Goal: Register for event/course

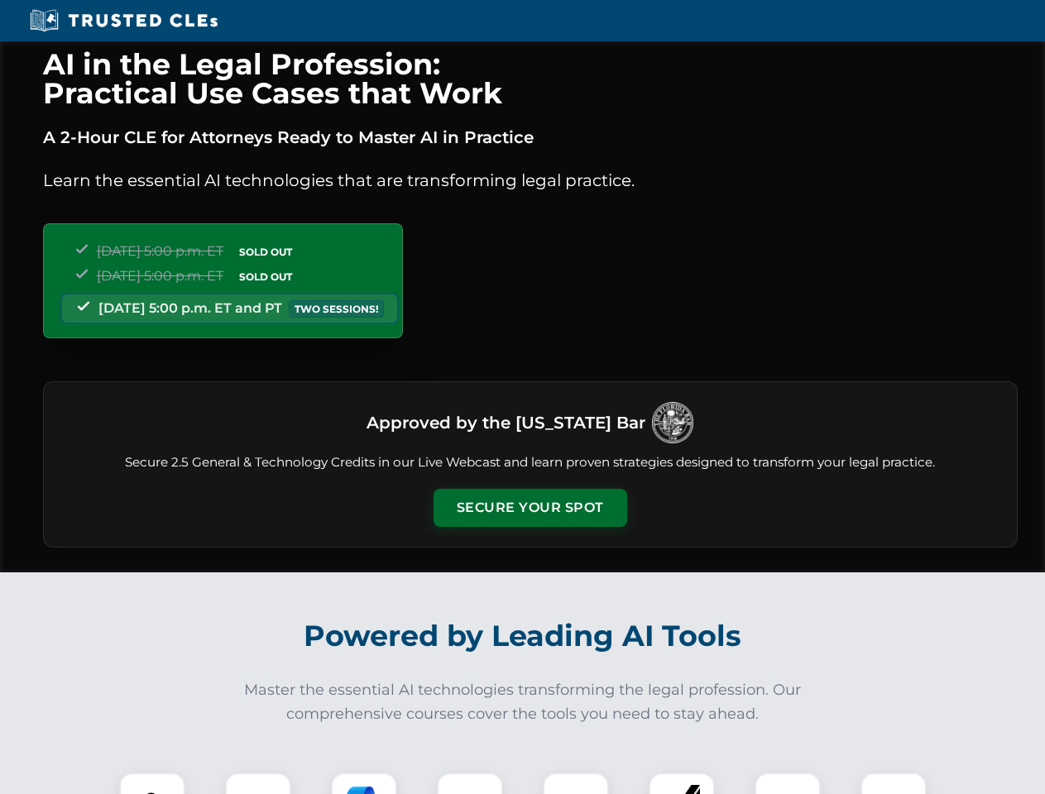
click at [529, 508] on button "Secure Your Spot" at bounding box center [530, 508] width 194 height 38
click at [152, 783] on img at bounding box center [152, 806] width 48 height 48
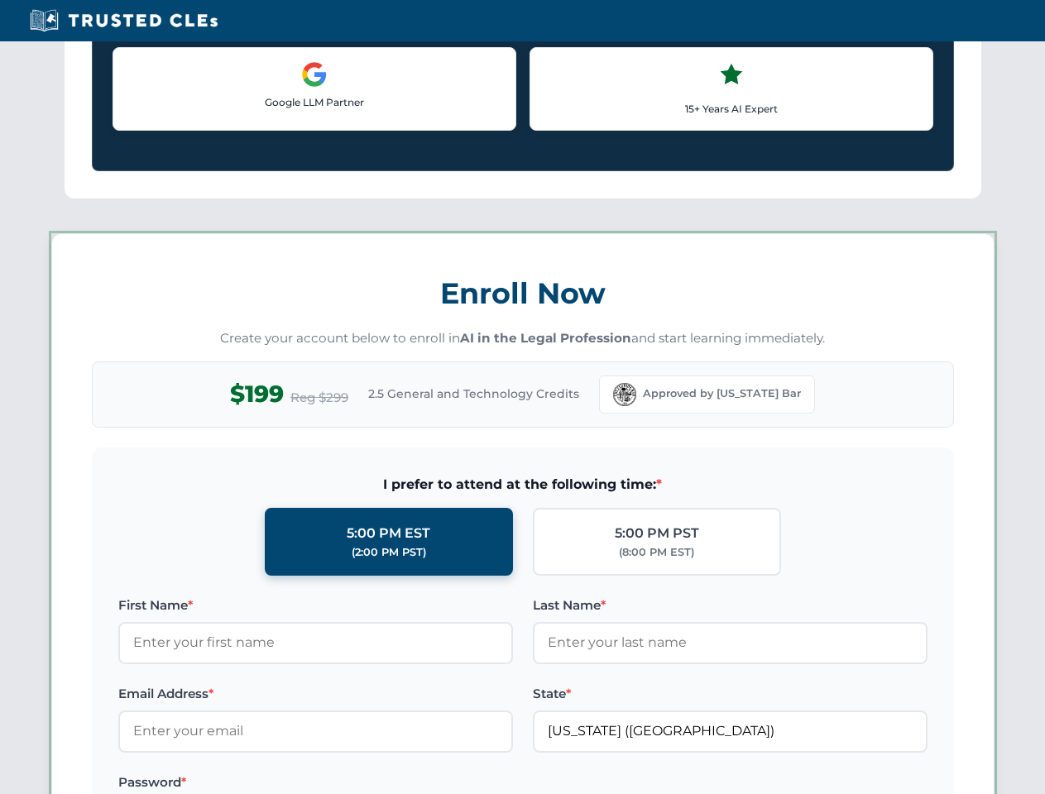
click at [364, 783] on label "Password *" at bounding box center [315, 782] width 395 height 20
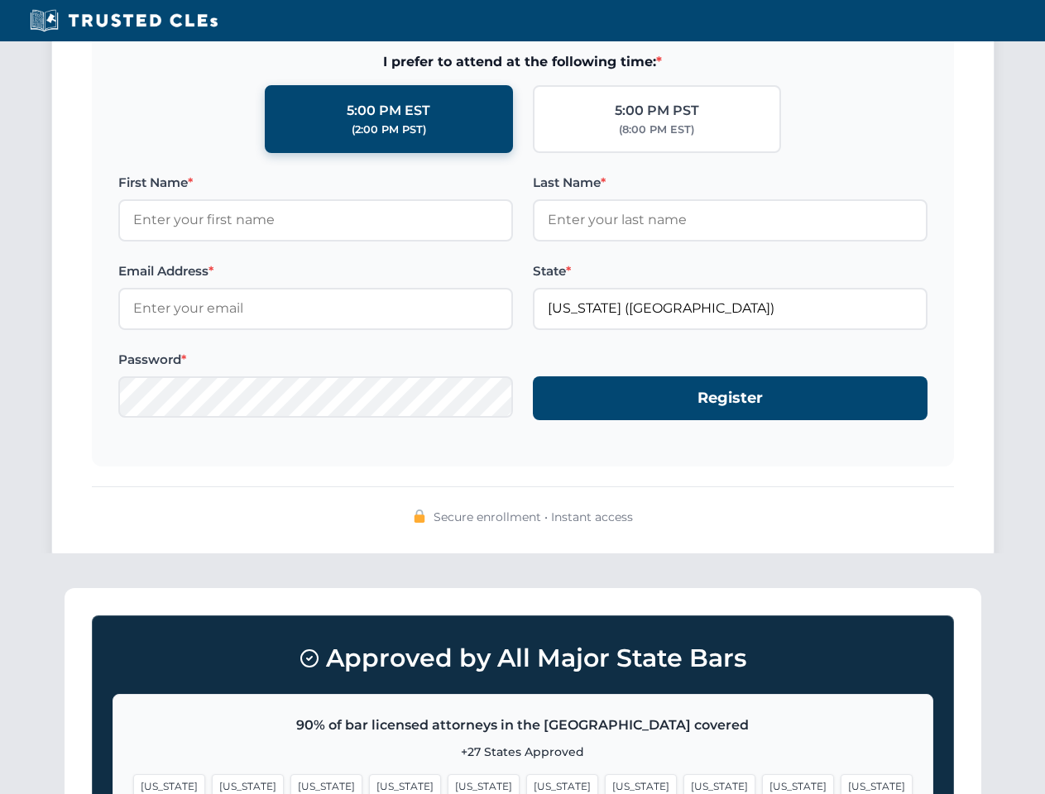
click at [762, 783] on span "[US_STATE]" at bounding box center [798, 786] width 72 height 24
